Goal: Task Accomplishment & Management: Manage account settings

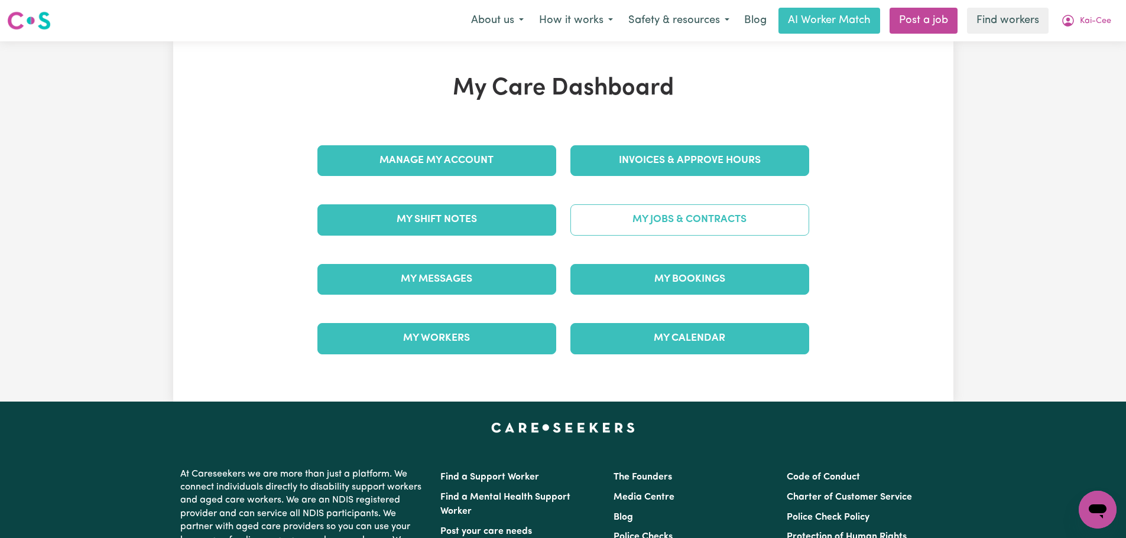
click at [704, 214] on link "My Jobs & Contracts" at bounding box center [689, 219] width 239 height 31
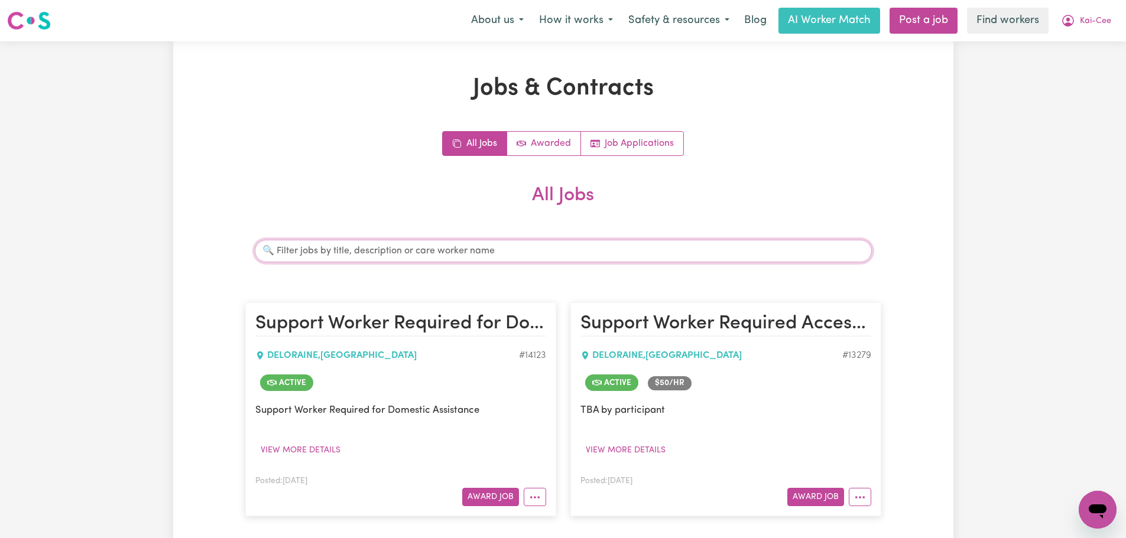
click at [467, 259] on input "Search jobs" at bounding box center [563, 251] width 617 height 22
type input "[PERSON_NAME]"
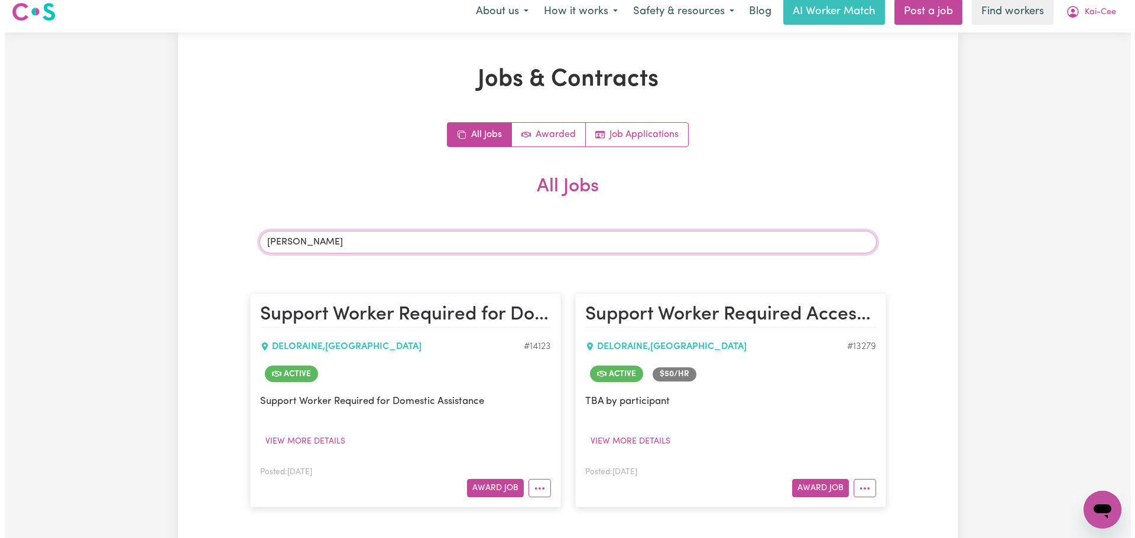
scroll to position [177, 0]
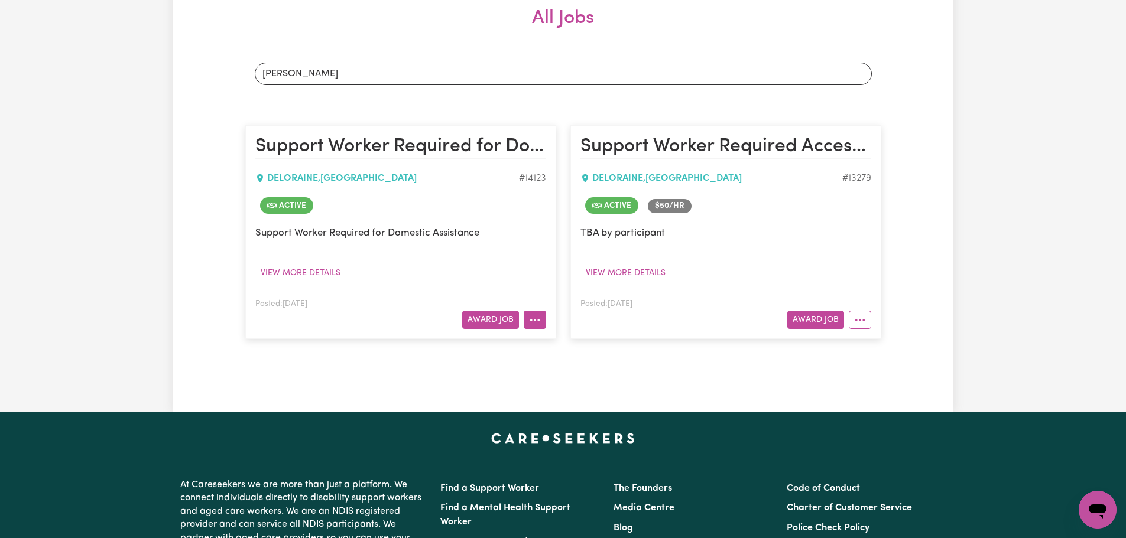
click at [531, 319] on icon "More options" at bounding box center [535, 320] width 12 height 12
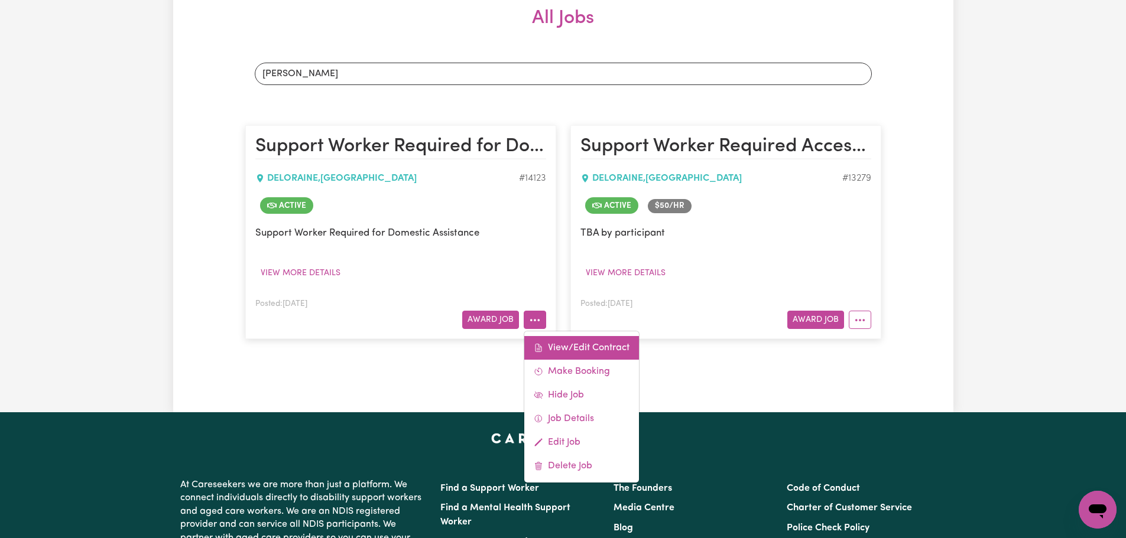
click at [586, 350] on link "View/Edit Contract" at bounding box center [581, 348] width 115 height 24
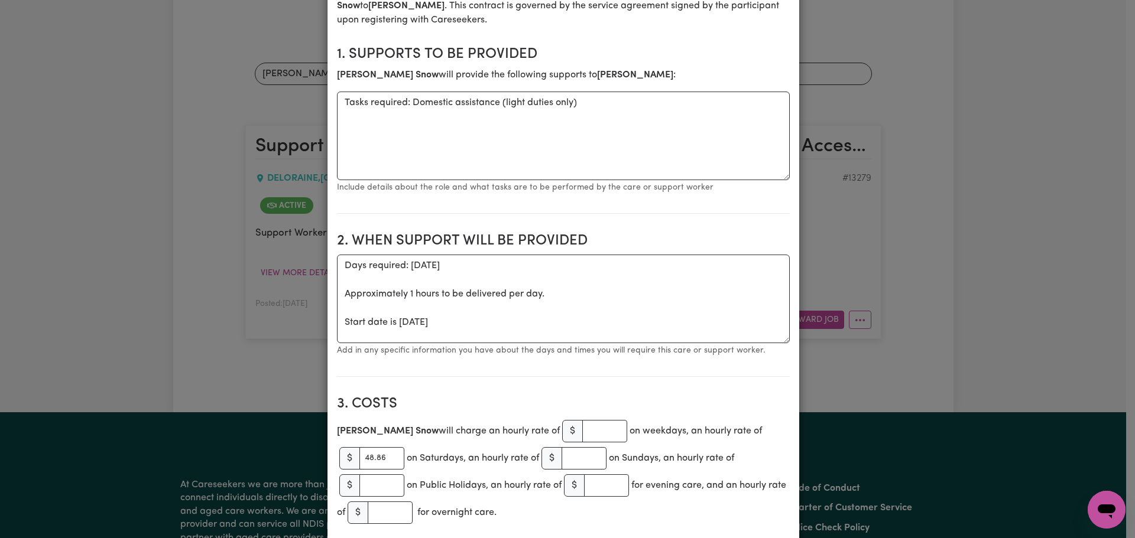
scroll to position [0, 0]
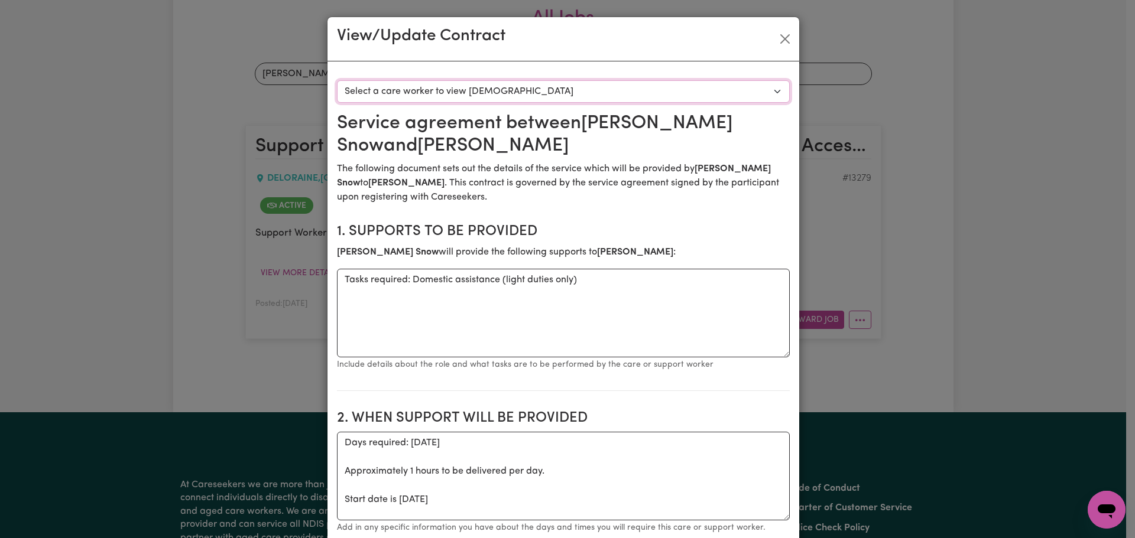
click at [518, 80] on select "Select a care worker to view [DEMOGRAPHIC_DATA] #10071 - [PERSON_NAME] (contrac…" at bounding box center [563, 91] width 453 height 22
select select "9683"
click at [337, 80] on select "Select a care worker to view [DEMOGRAPHIC_DATA] #10071 - [PERSON_NAME] (contrac…" at bounding box center [563, 91] width 453 height 22
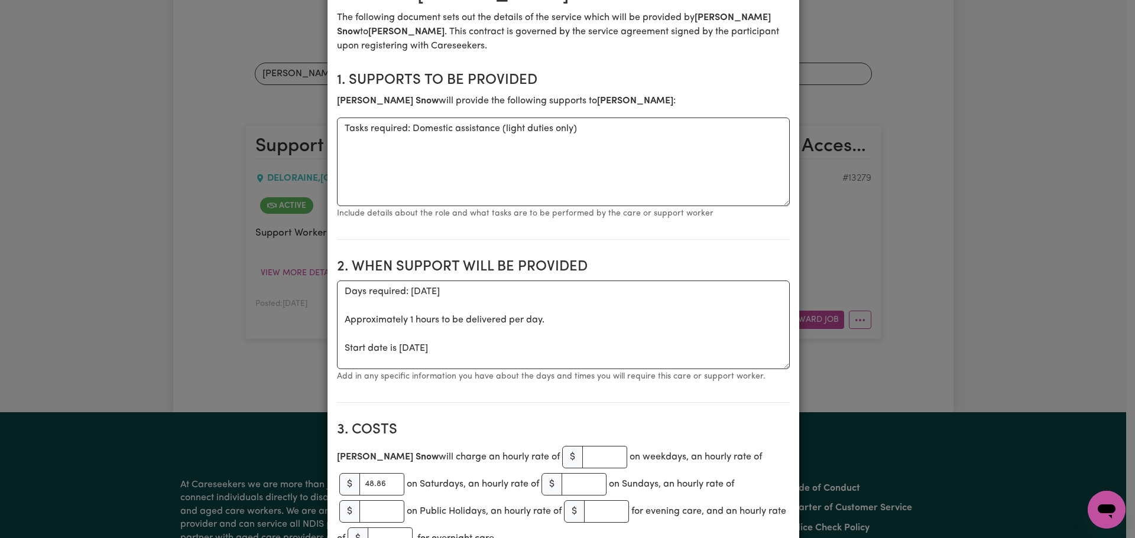
scroll to position [355, 0]
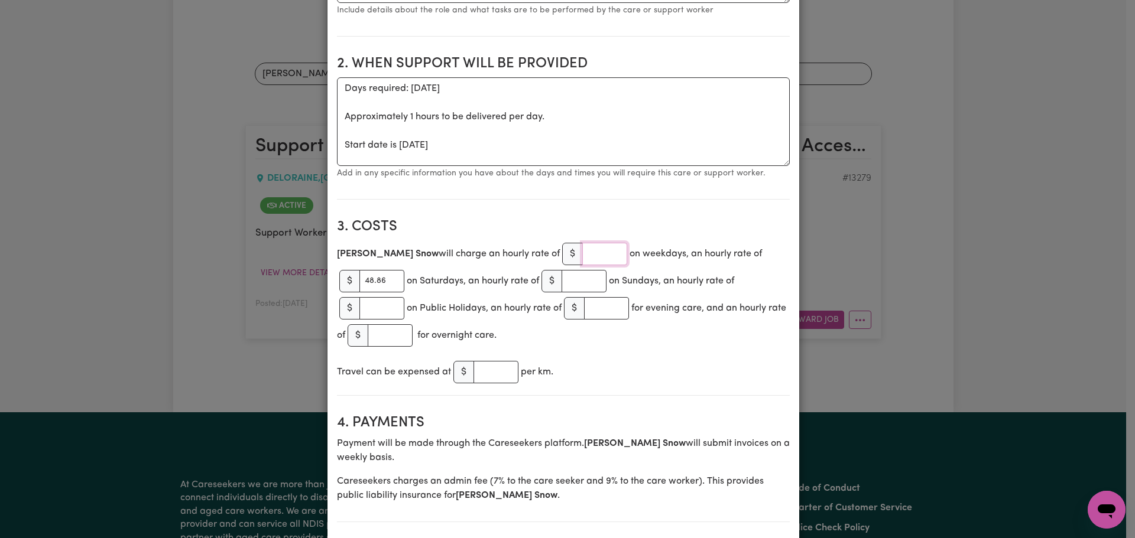
click at [582, 252] on input "number" at bounding box center [604, 254] width 45 height 22
paste input "51.98"
type input "51.98"
click at [372, 282] on input "48.86" at bounding box center [381, 281] width 45 height 22
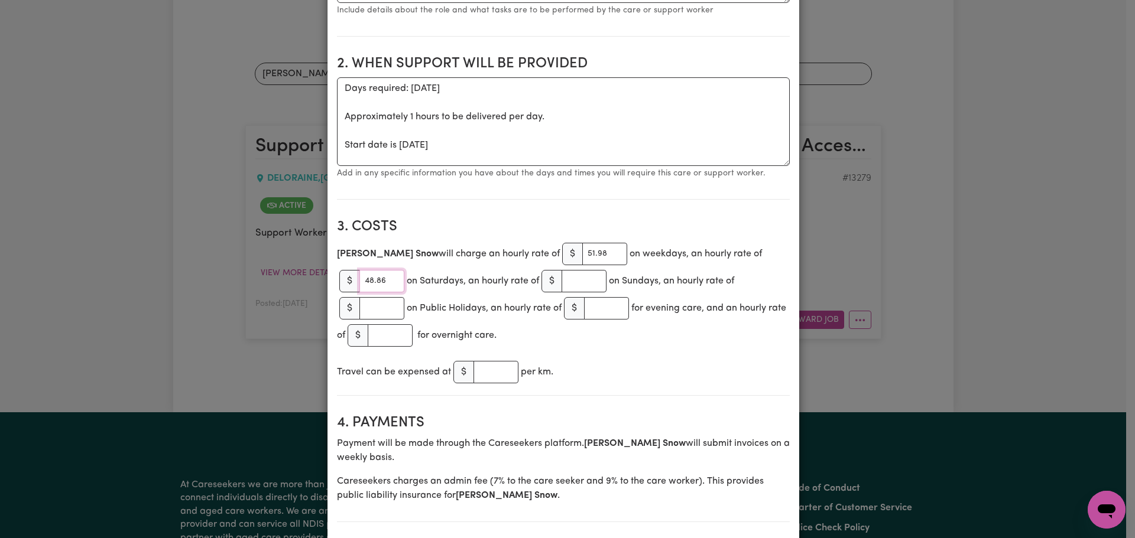
click at [372, 282] on input "48.86" at bounding box center [381, 281] width 45 height 22
paste input "51.98"
type input "51.98"
click at [596, 366] on div "Travel can be expensed at $ per km." at bounding box center [563, 372] width 453 height 27
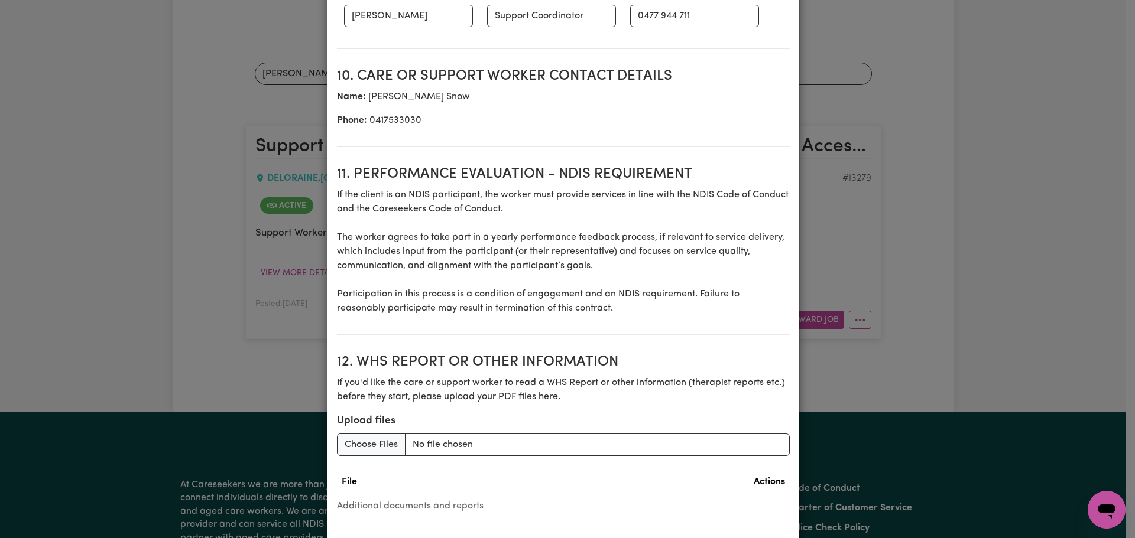
scroll to position [1545, 0]
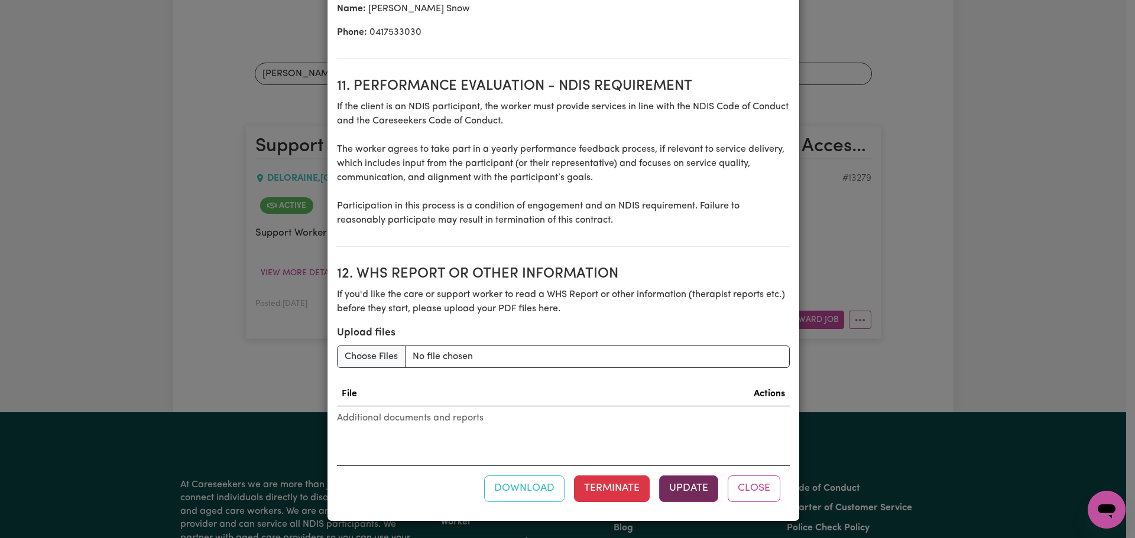
click at [695, 489] on button "Update" at bounding box center [688, 489] width 59 height 26
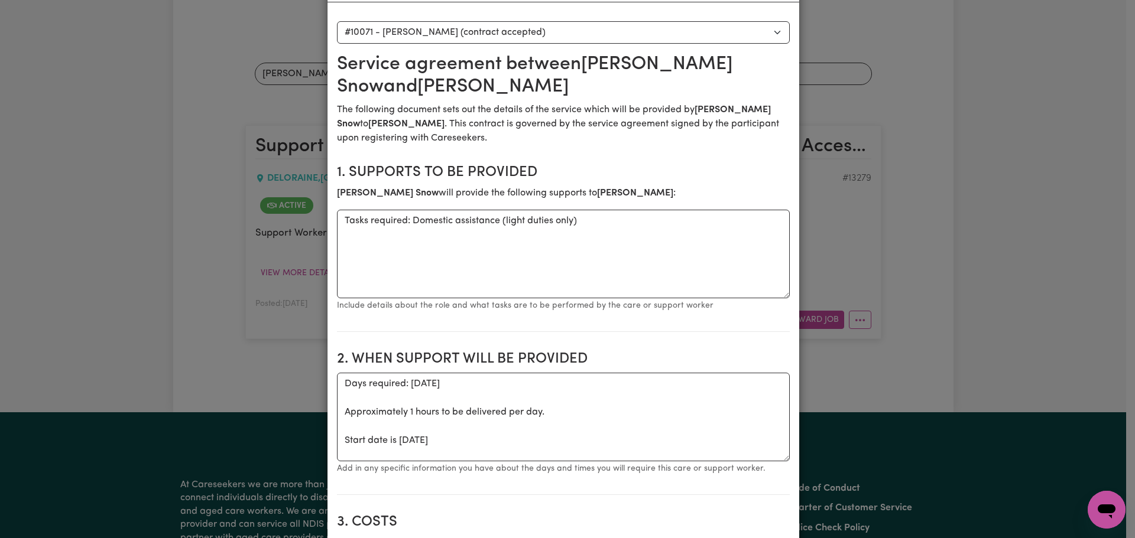
scroll to position [0, 0]
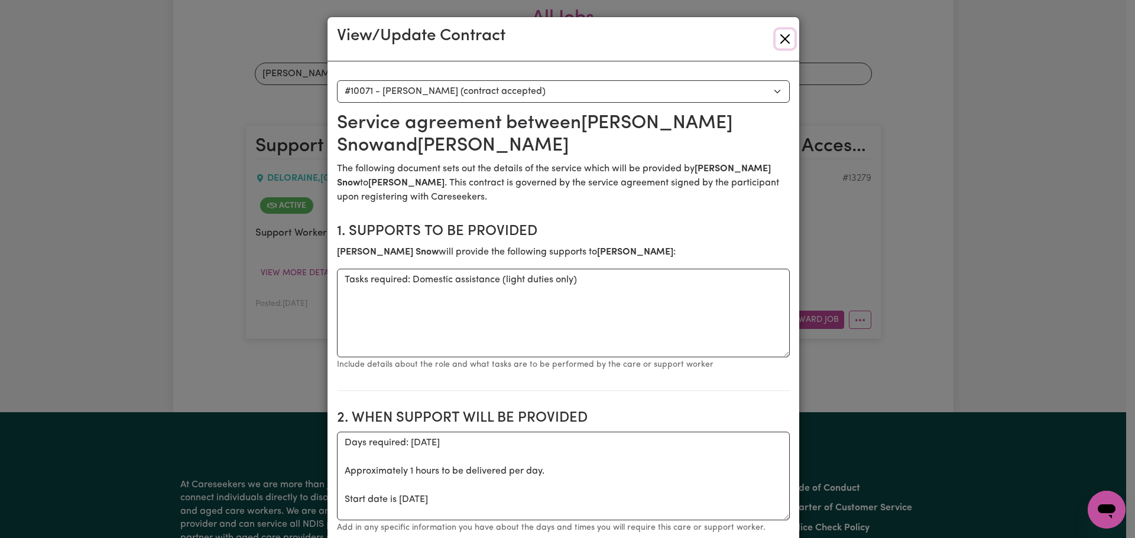
click at [781, 48] on button "Close" at bounding box center [784, 39] width 19 height 19
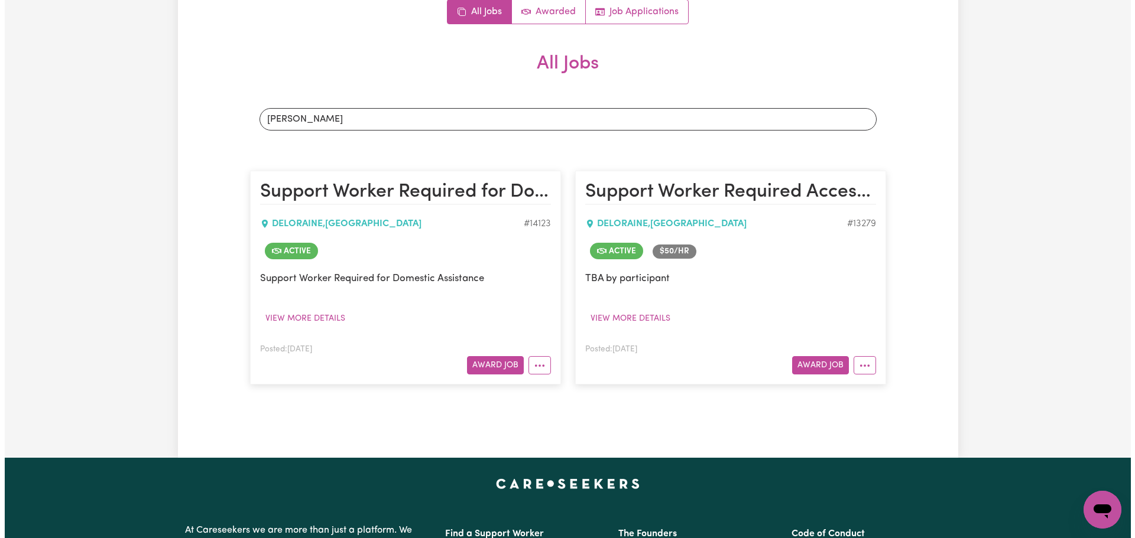
scroll to position [295, 0]
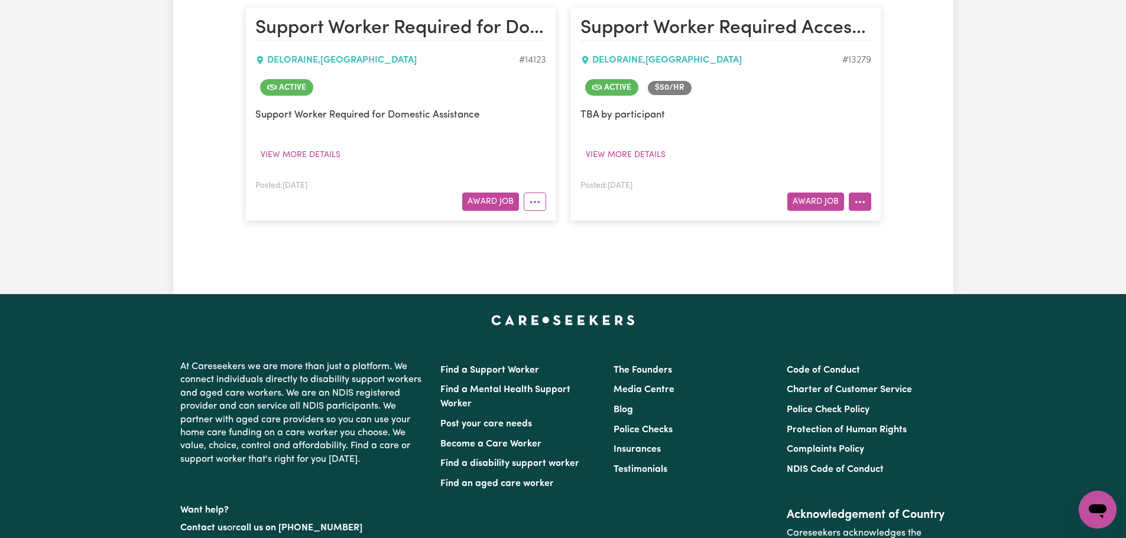
click at [865, 209] on button "More options" at bounding box center [860, 202] width 22 height 18
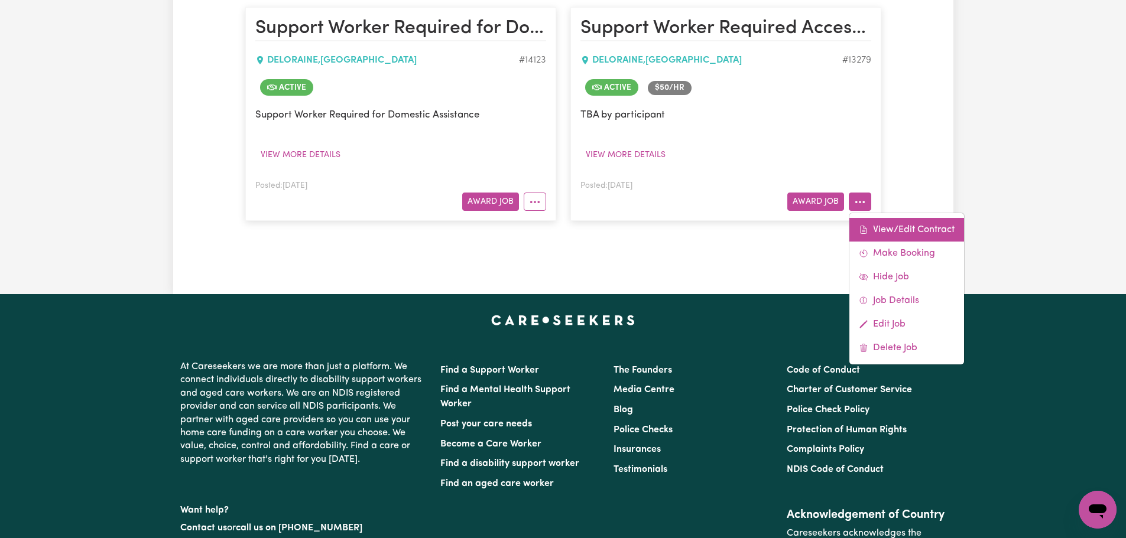
click at [873, 235] on link "View/Edit Contract" at bounding box center [906, 230] width 115 height 24
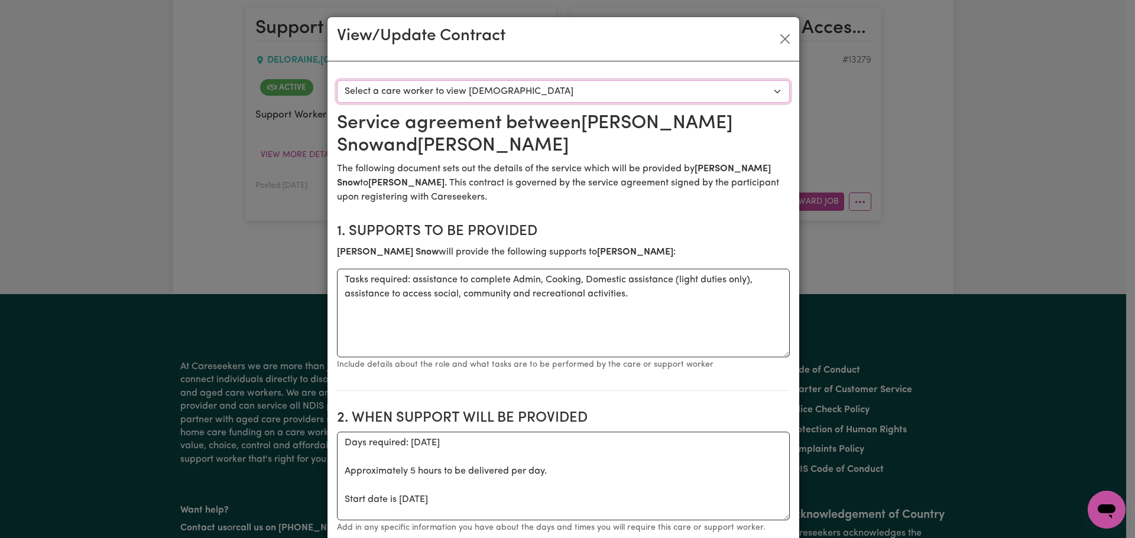
drag, startPoint x: 531, startPoint y: 85, endPoint x: 532, endPoint y: 92, distance: 7.8
click at [531, 85] on select "Select a care worker to view [DEMOGRAPHIC_DATA] #9640 - [PERSON_NAME] (contract…" at bounding box center [563, 91] width 453 height 22
select select "9252"
click at [337, 80] on select "Select a care worker to view [DEMOGRAPHIC_DATA] #9640 - [PERSON_NAME] (contract…" at bounding box center [563, 91] width 453 height 22
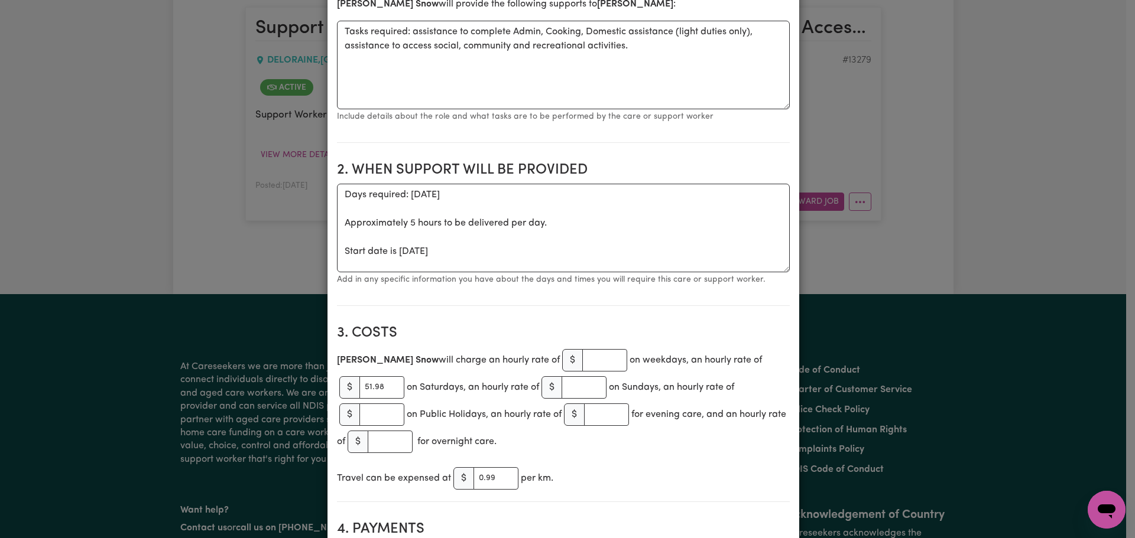
scroll to position [355, 0]
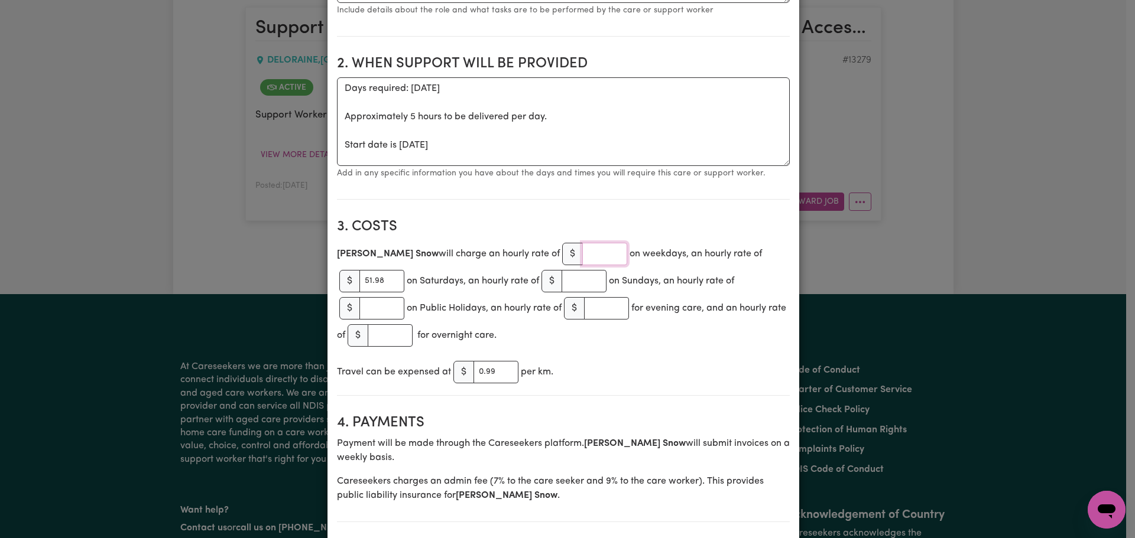
click at [582, 253] on input "number" at bounding box center [604, 254] width 45 height 22
paste input "51.98"
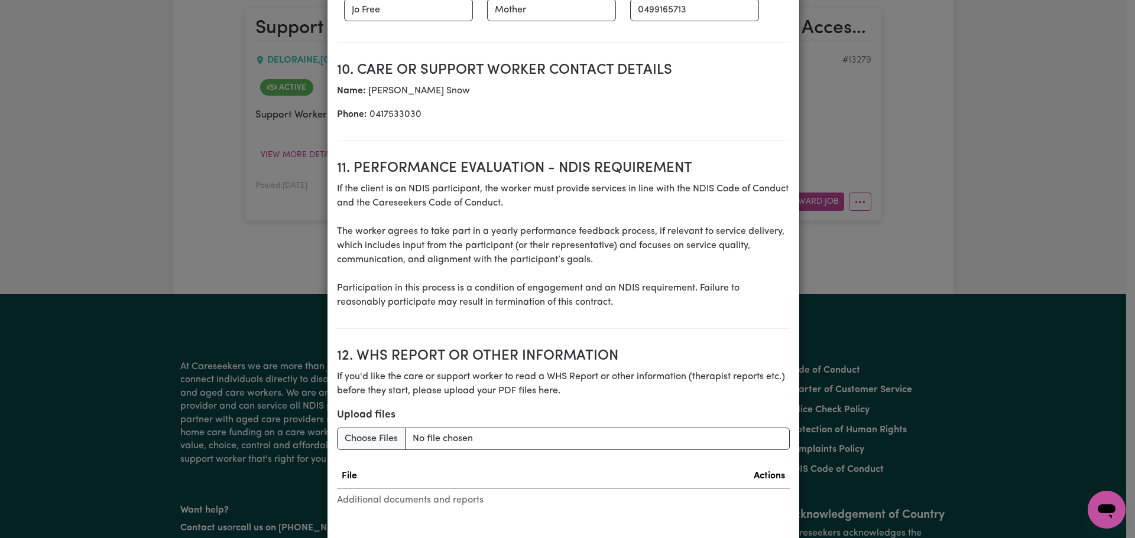
scroll to position [1545, 0]
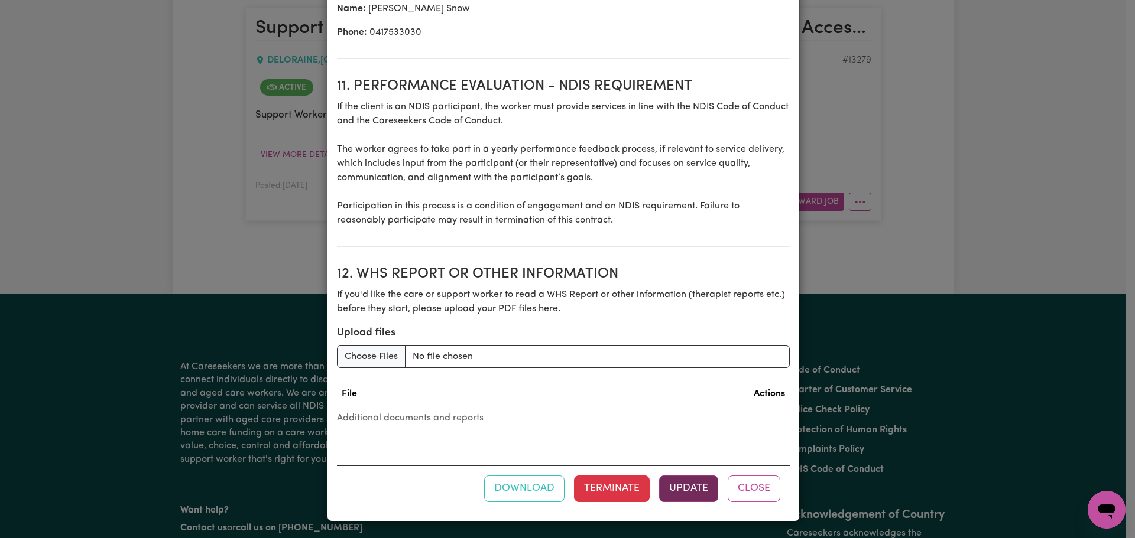
type input "51.98"
click at [696, 492] on button "Update" at bounding box center [688, 489] width 59 height 26
